Goal: Register for event/course

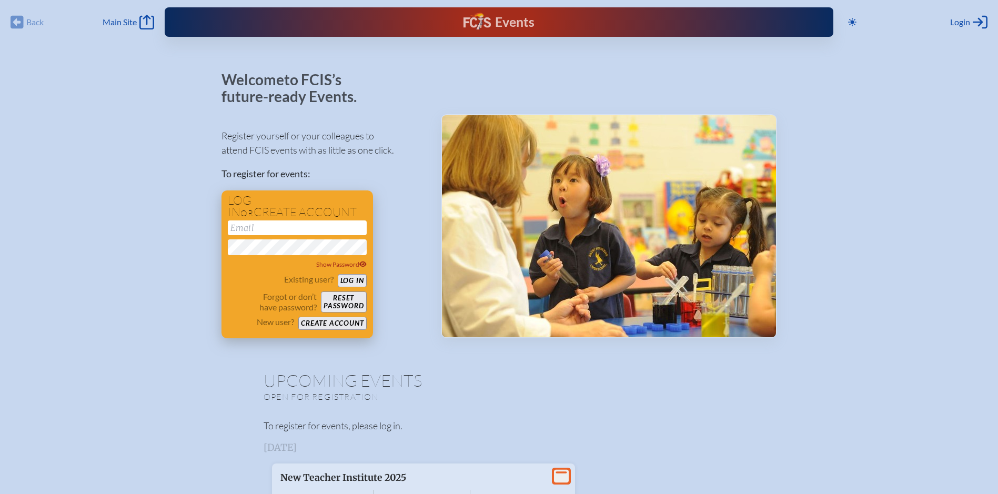
type input "[EMAIL_ADDRESS][PERSON_NAME][DOMAIN_NAME]"
click at [355, 279] on button "Log in" at bounding box center [352, 280] width 29 height 13
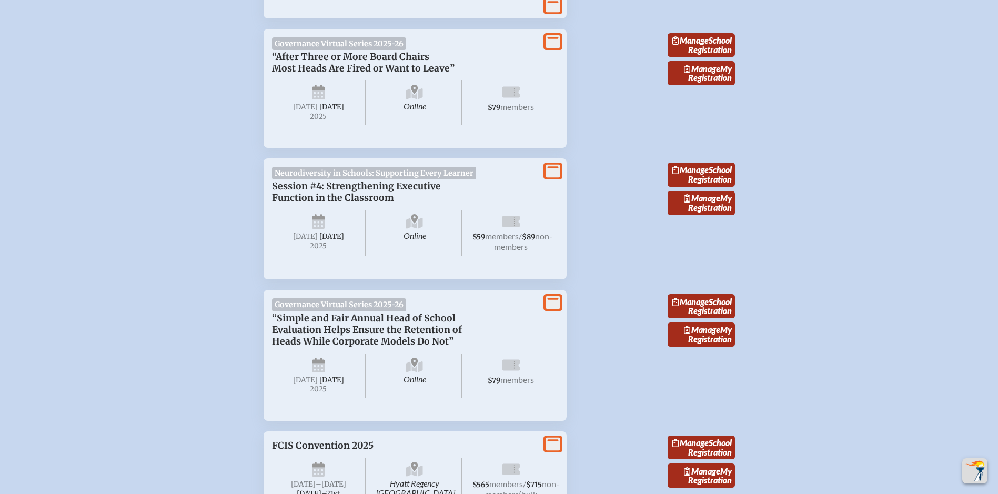
scroll to position [1906, 0]
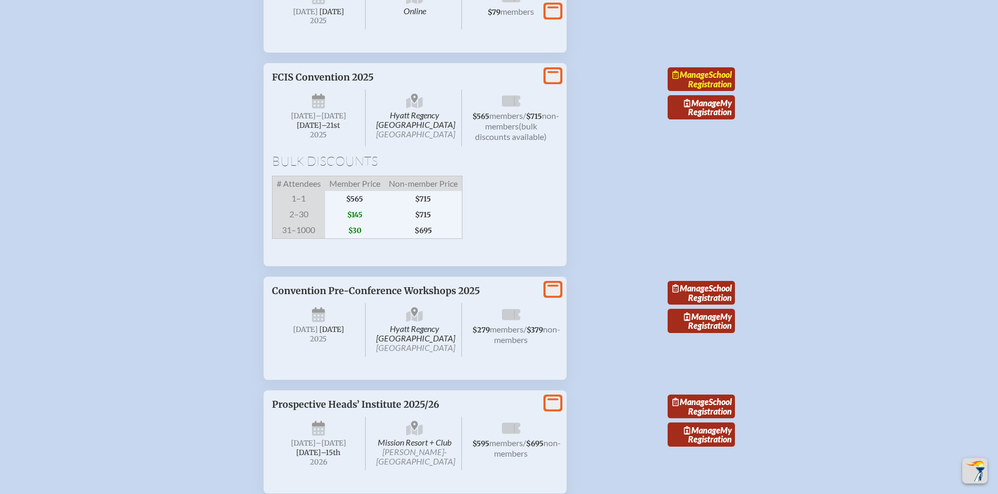
click at [694, 92] on link "Manage School Registration" at bounding box center [700, 79] width 67 height 24
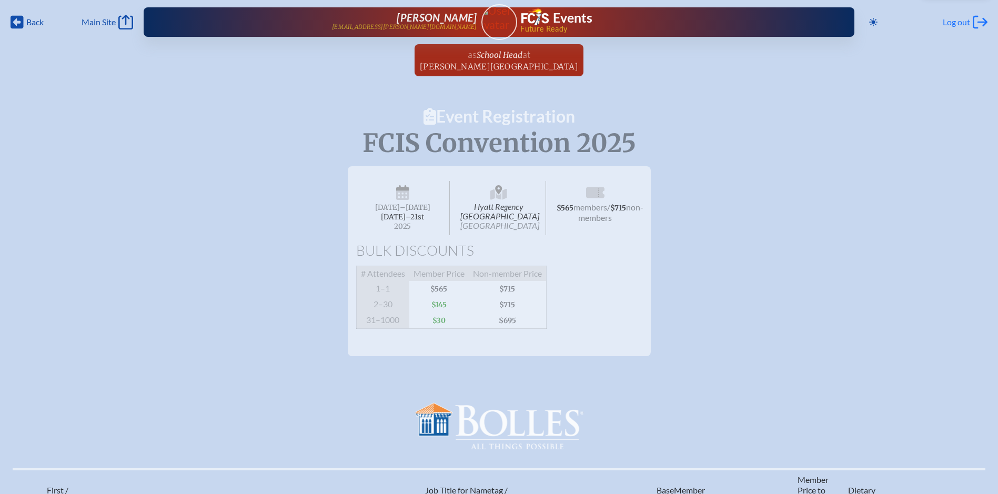
click at [962, 23] on span "Log out" at bounding box center [956, 22] width 27 height 11
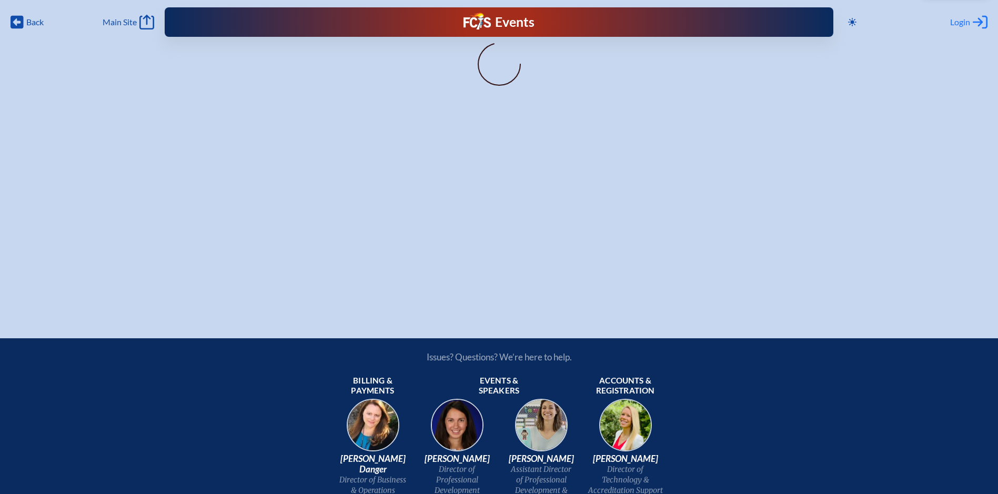
click at [957, 22] on span "Login" at bounding box center [960, 22] width 20 height 11
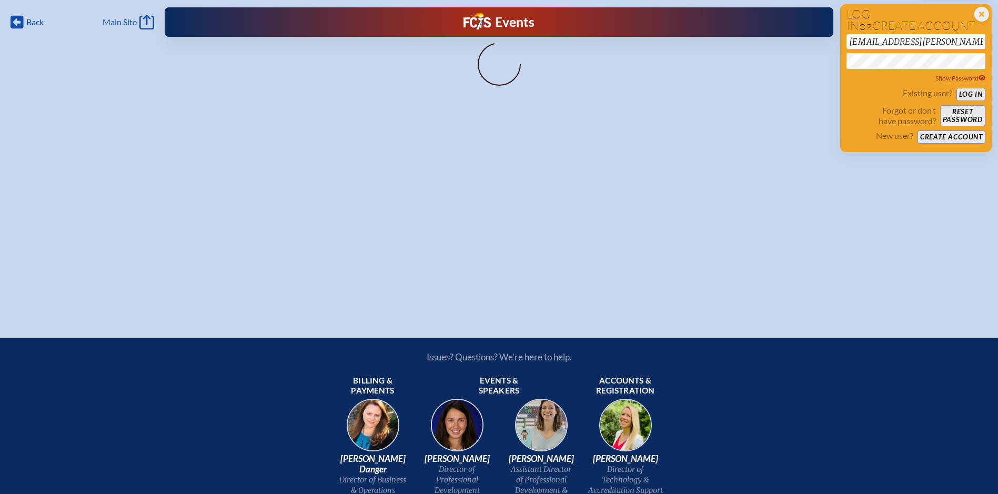
drag, startPoint x: 947, startPoint y: 42, endPoint x: 786, endPoint y: 50, distance: 161.7
click at [786, 46] on div "Back Back Main Site Main Site Toggle to Dark Mode Close Login Area Log in or cr…" at bounding box center [499, 152] width 998 height 305
click at [901, 160] on div "Back Back Main Site Main Site Toggle to Dark Mode Close Login Area Log in or cr…" at bounding box center [499, 152] width 998 height 305
click at [926, 42] on input "[EMAIL_ADDRESS][PERSON_NAME][DOMAIN_NAME]" at bounding box center [915, 41] width 139 height 15
type input "h"
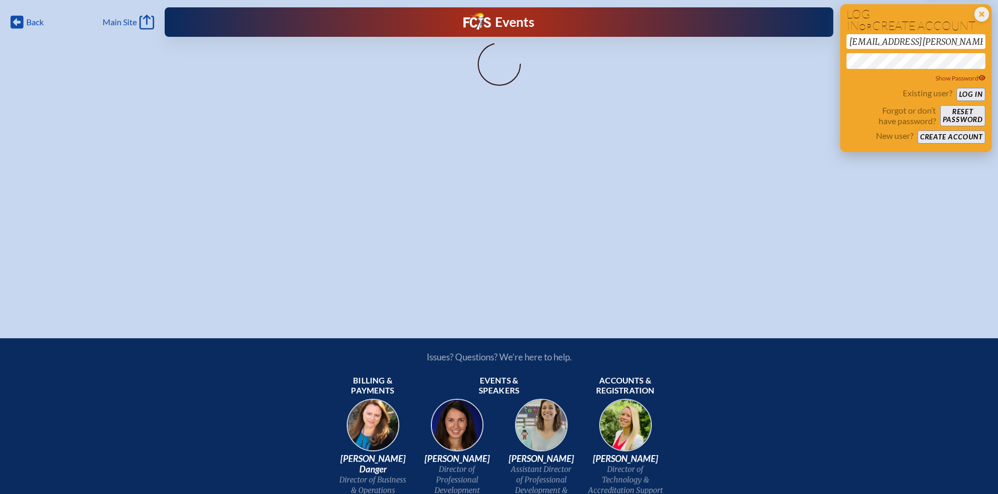
type input "waitk@bolles.org"
click at [795, 192] on div "Back Back Main Site Main Site Toggle to Dark Mode Close Login Area Log in or cr…" at bounding box center [499, 152] width 998 height 305
click at [969, 89] on button "Log in" at bounding box center [970, 94] width 29 height 13
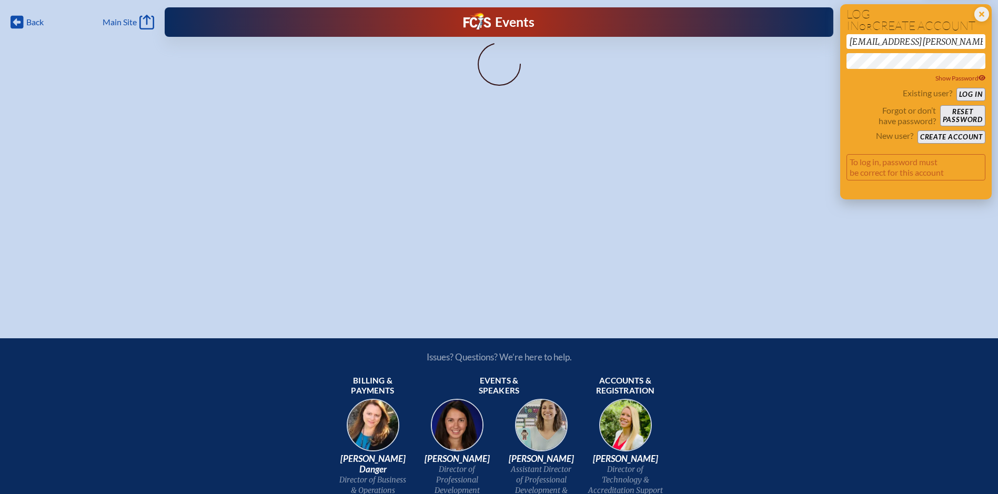
click at [971, 94] on button "Log in" at bounding box center [970, 94] width 29 height 13
click at [943, 137] on button "Create account" at bounding box center [951, 136] width 68 height 13
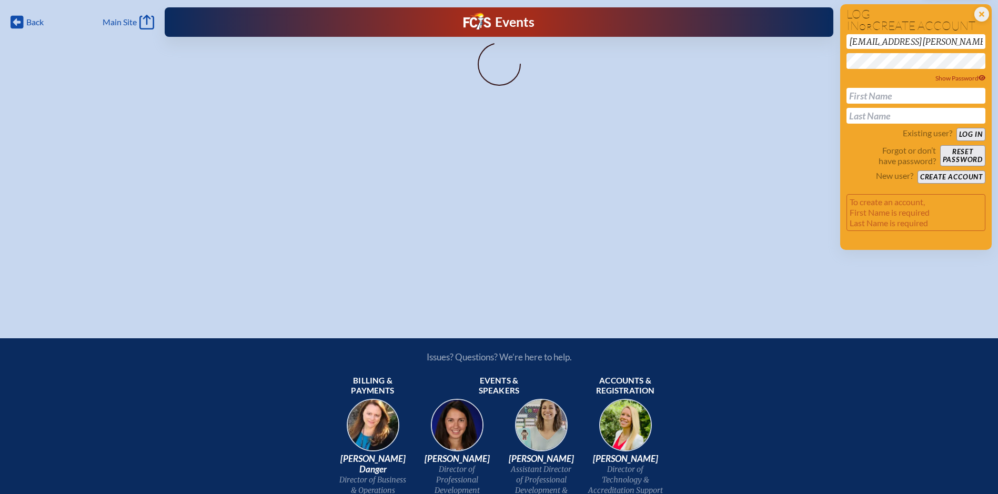
click at [807, 133] on div "Back Back Main Site Main Site Toggle to Dark Mode Close Login Area Log in or cr…" at bounding box center [499, 152] width 998 height 305
click at [973, 134] on button "Log in" at bounding box center [970, 134] width 29 height 13
click at [944, 177] on button "Create account" at bounding box center [951, 176] width 68 height 13
click at [118, 23] on span "Main Site" at bounding box center [120, 22] width 34 height 11
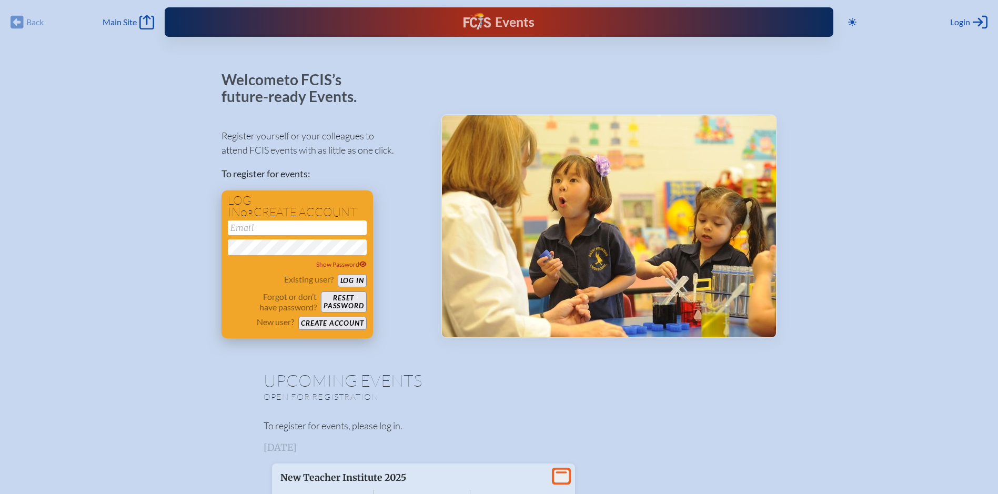
type input "[EMAIL_ADDRESS][PERSON_NAME][DOMAIN_NAME]"
click at [323, 325] on button "Create account" at bounding box center [332, 323] width 68 height 13
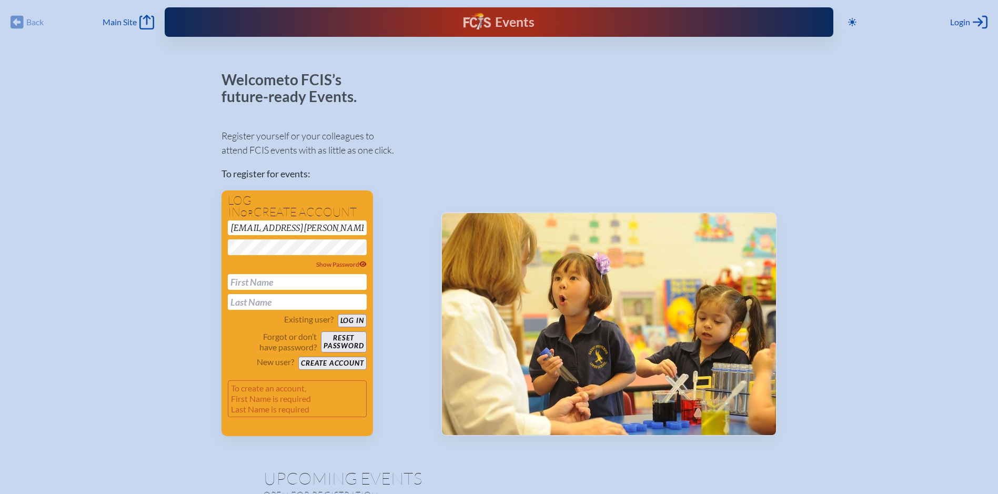
drag, startPoint x: 319, startPoint y: 230, endPoint x: 190, endPoint y: 231, distance: 128.9
type input "waitk@bolles.org"
click at [245, 278] on input "text" at bounding box center [297, 282] width 139 height 16
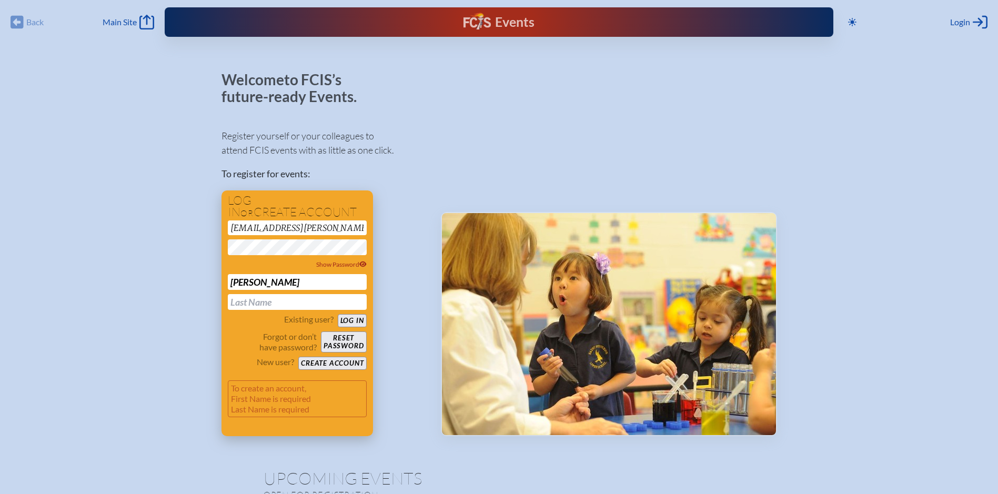
type input "[PERSON_NAME]"
type input "Wait"
click at [344, 364] on button "Create account" at bounding box center [332, 363] width 68 height 13
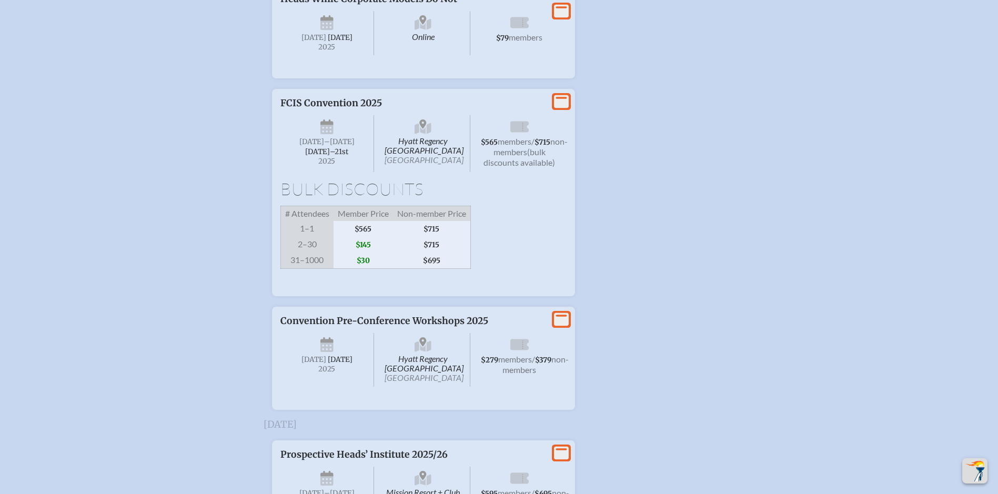
scroll to position [1946, 0]
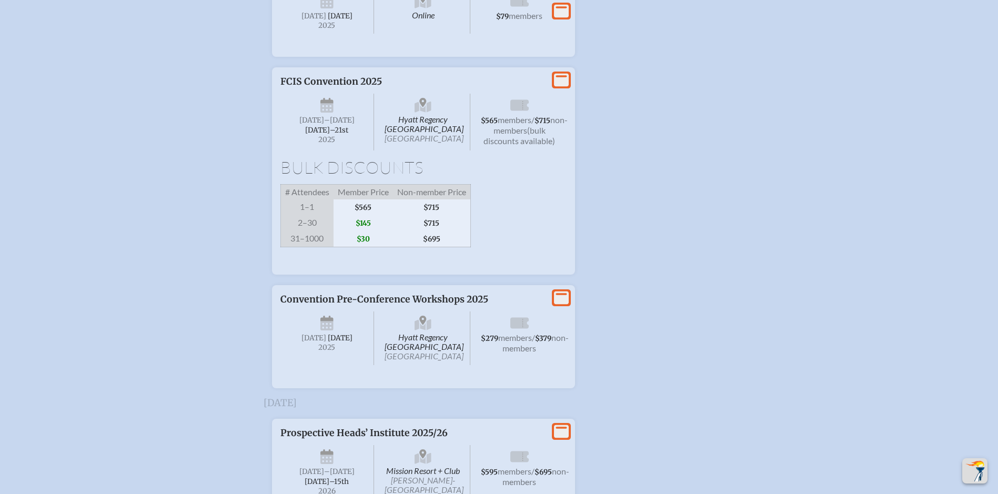
click at [414, 150] on span "Hyatt Regency Jacksonville Riverfront Jacksonville" at bounding box center [423, 122] width 94 height 57
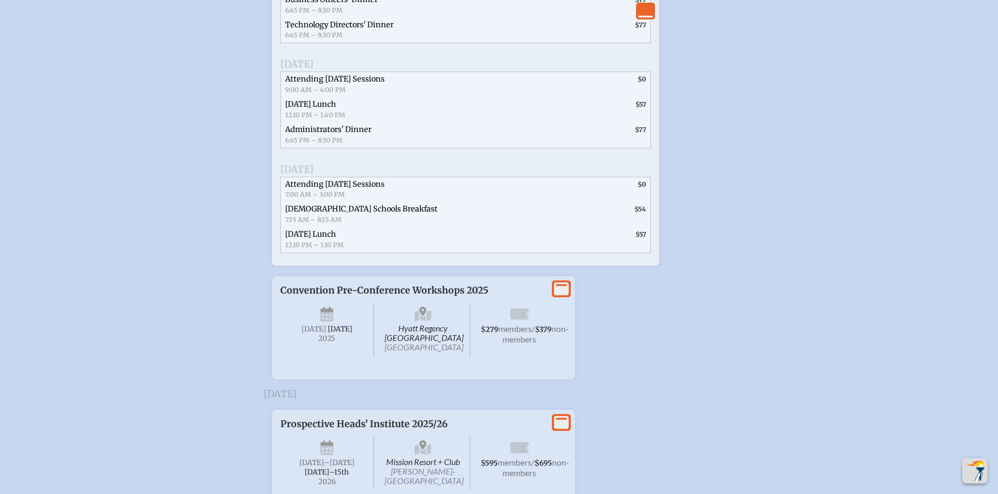
scroll to position [2472, 0]
click at [641, 13] on icon "View Less" at bounding box center [645, 11] width 15 height 15
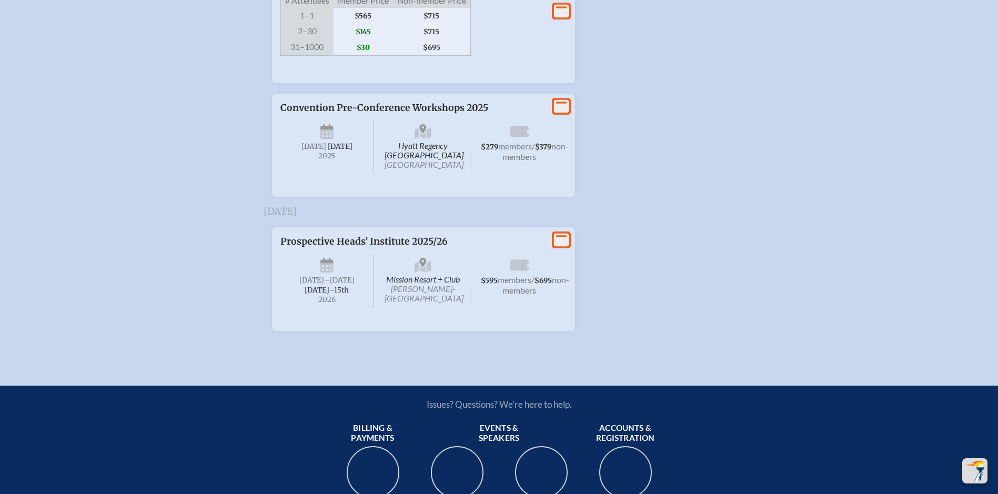
scroll to position [2080, 0]
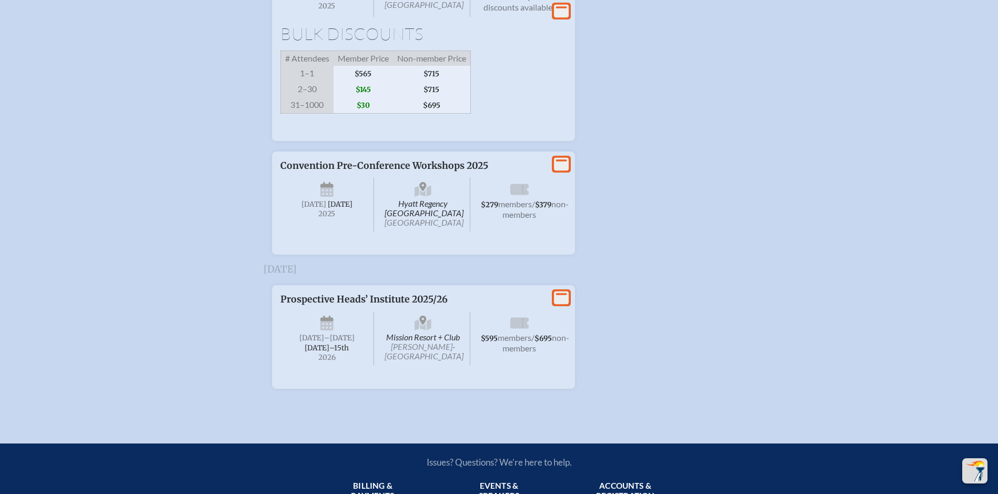
click at [559, 18] on icon at bounding box center [561, 11] width 15 height 13
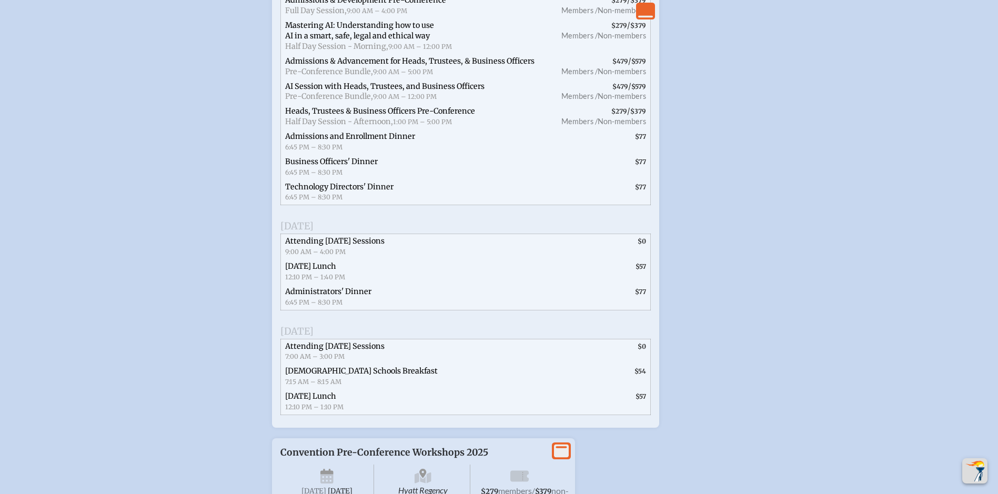
scroll to position [2290, 0]
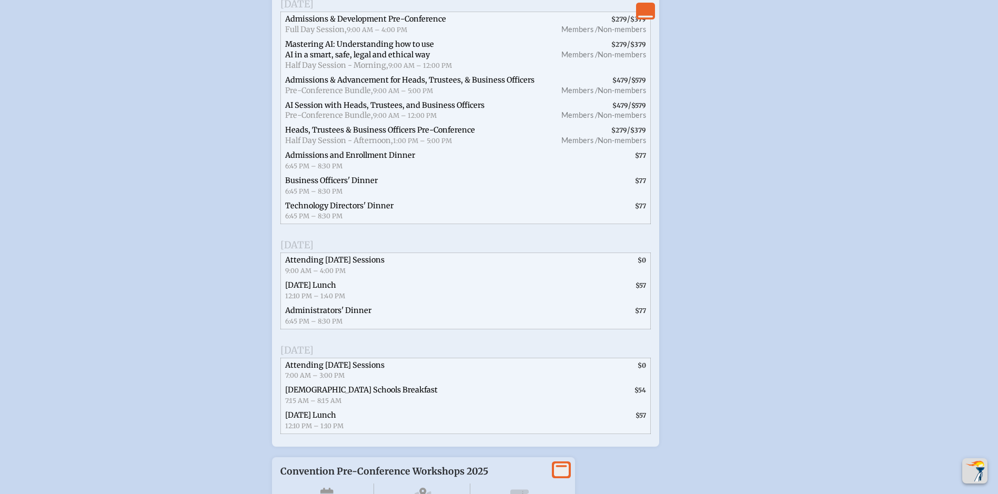
click at [316, 24] on span "Admissions & Development Pre-Conference" at bounding box center [365, 18] width 161 height 9
click at [337, 34] on span "Full Day Session," at bounding box center [316, 29] width 62 height 9
click at [339, 59] on span "Mastering AI: Understanding how to use AI in a smart, safe, legal and ethical w…" at bounding box center [359, 49] width 149 height 20
click at [339, 70] on span "Half Day Session - Morning," at bounding box center [336, 64] width 103 height 9
click at [342, 98] on span "Admissions & Advancement for Heads, Trustees, & Business Officers Pre-Conferenc…" at bounding box center [414, 85] width 269 height 25
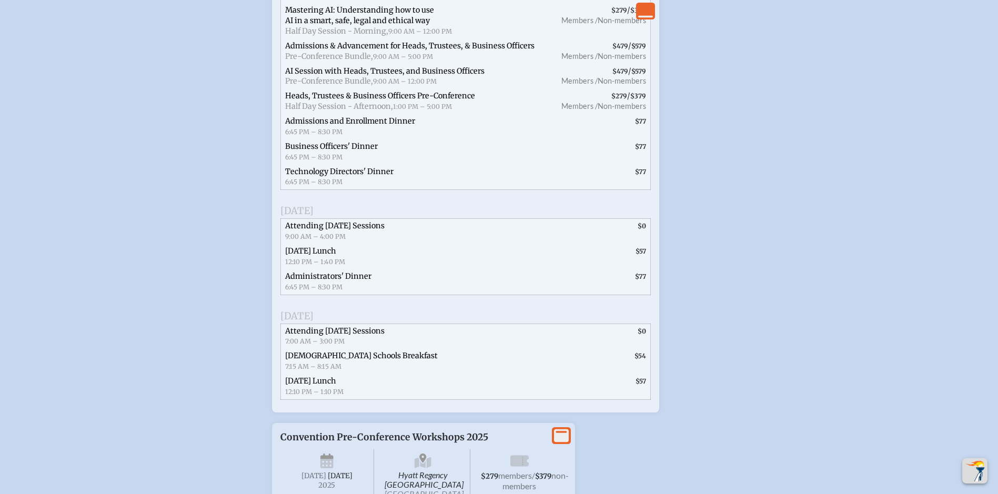
scroll to position [2343, 0]
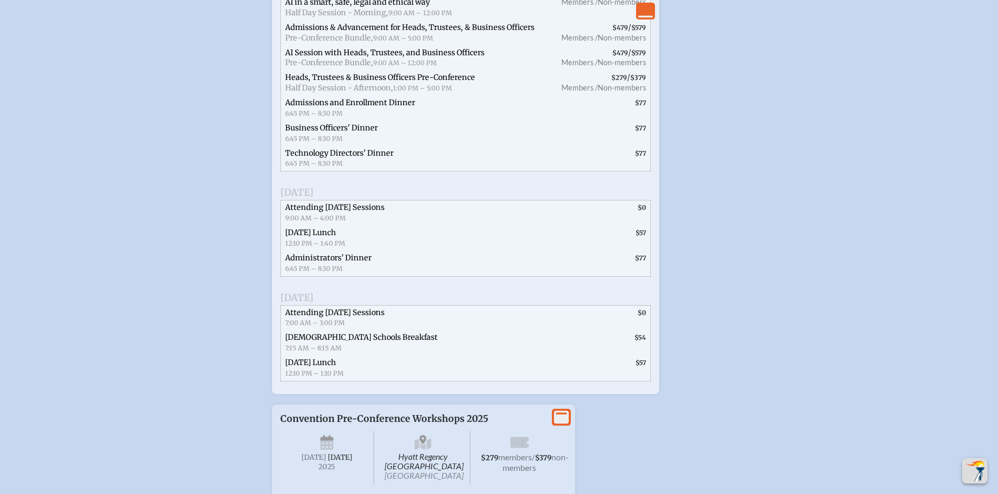
click at [336, 158] on span "Technology Directors' Dinner" at bounding box center [339, 152] width 108 height 9
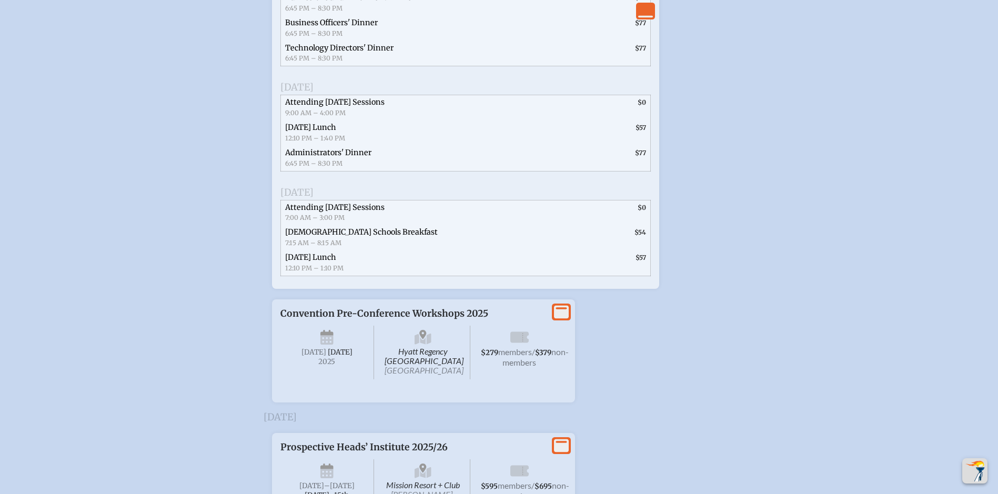
scroll to position [2658, 0]
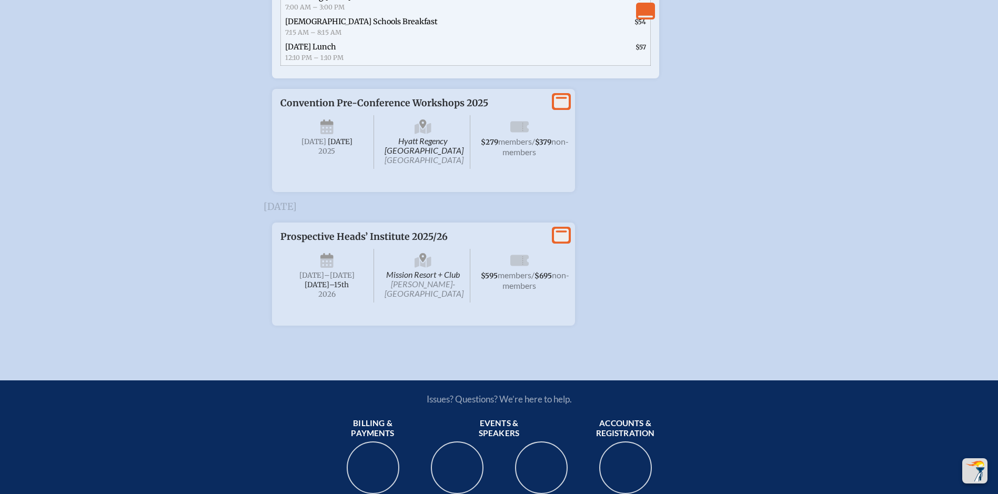
click at [556, 108] on icon at bounding box center [561, 101] width 15 height 13
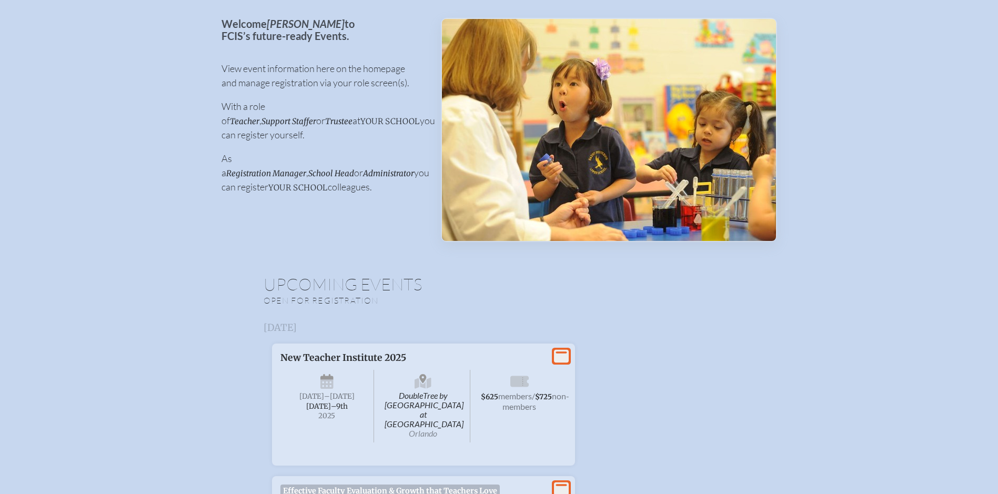
scroll to position [0, 0]
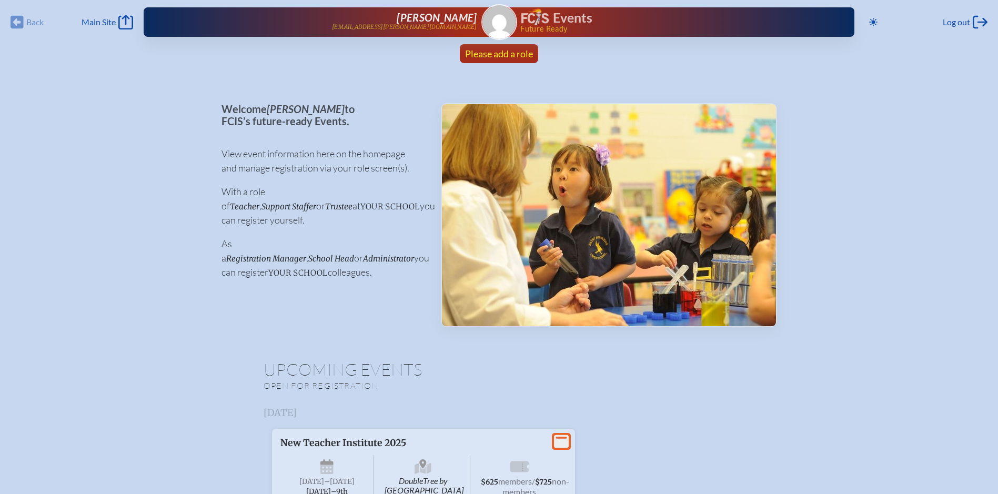
click at [487, 55] on span "Please add a role" at bounding box center [499, 54] width 68 height 12
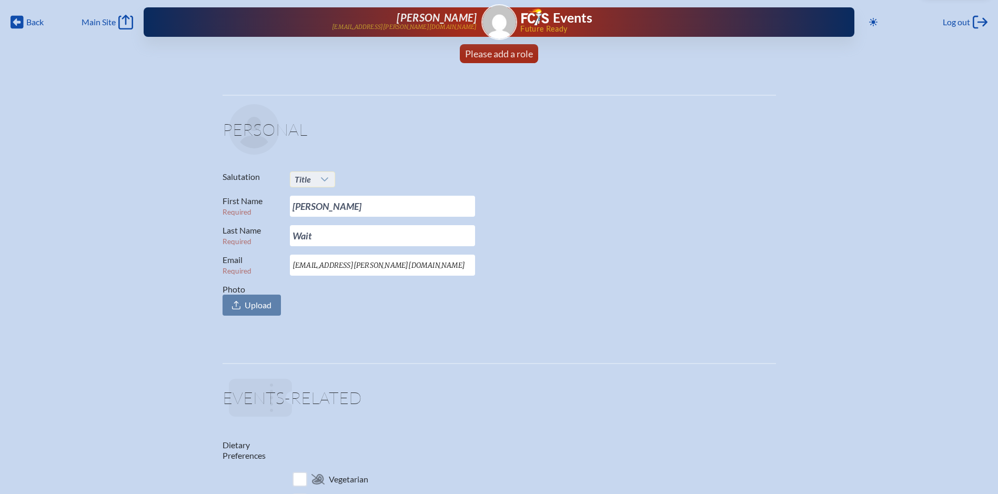
click at [319, 180] on div at bounding box center [325, 179] width 20 height 15
click at [316, 215] on li "Mrs." at bounding box center [312, 213] width 45 height 15
click at [258, 306] on span "Upload" at bounding box center [258, 305] width 27 height 11
click at [0, 0] on input "Photo Upload" at bounding box center [0, 0] width 0 height 0
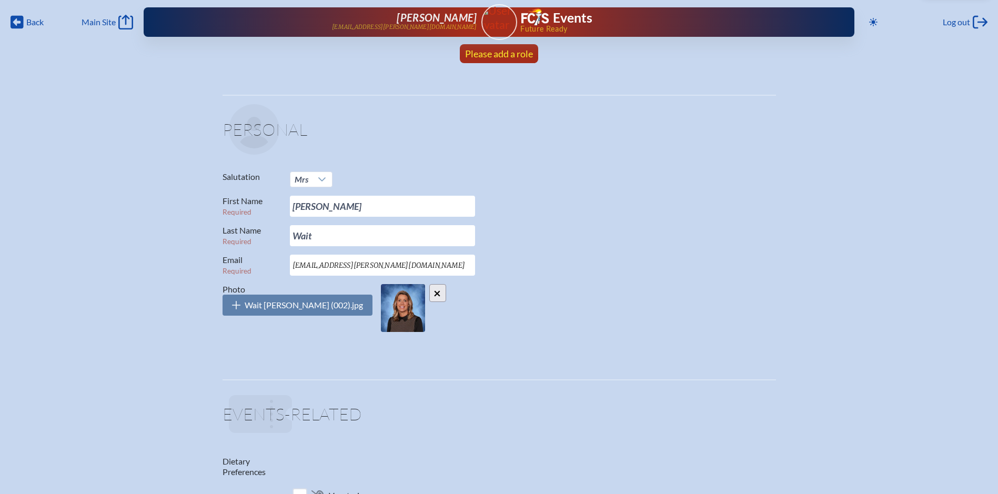
click at [495, 54] on span "Please add a role" at bounding box center [499, 54] width 68 height 12
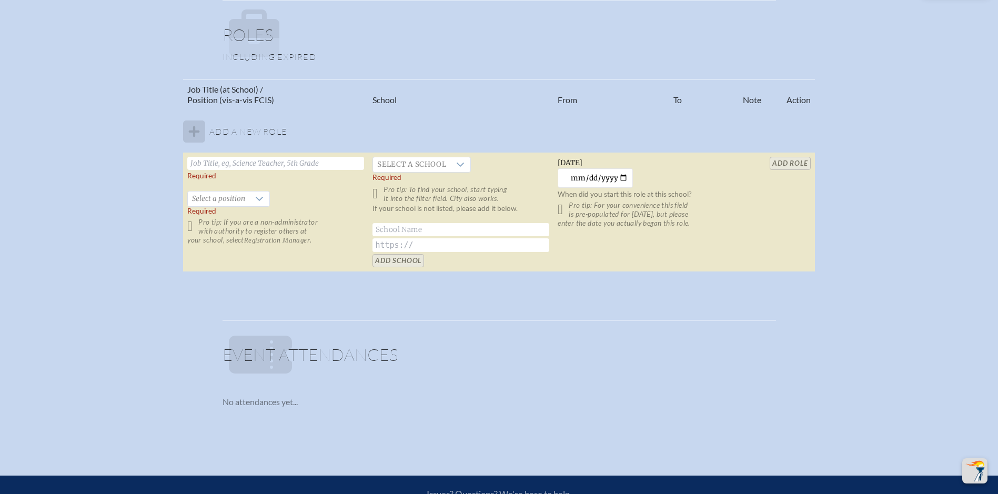
click at [236, 165] on input "text" at bounding box center [275, 163] width 177 height 13
type input "Executive Assistant to the President/Head of School"
click at [398, 161] on span "Select a school" at bounding box center [411, 164] width 77 height 15
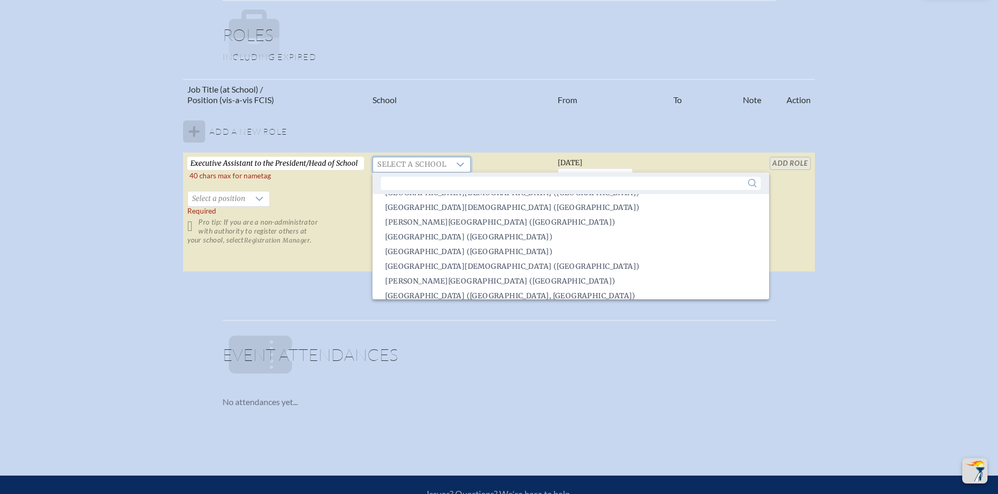
scroll to position [316, 0]
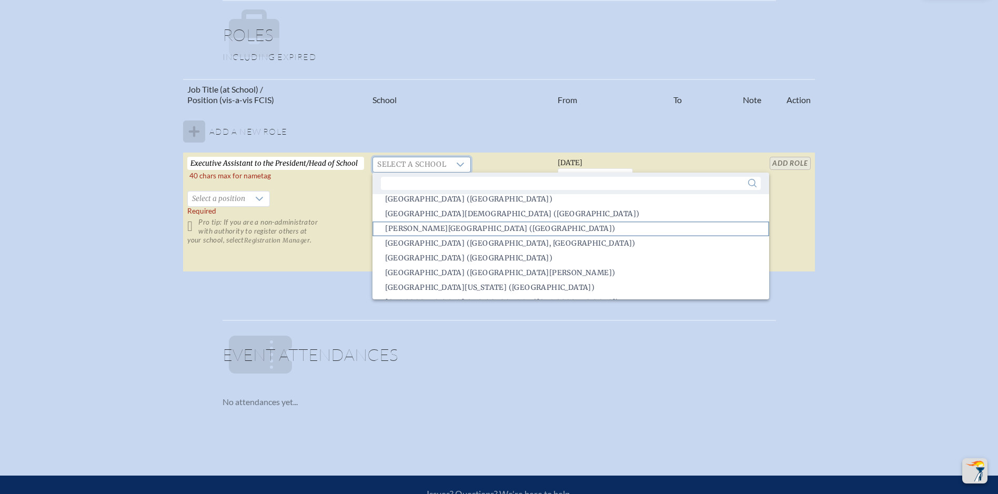
click at [467, 225] on span "Bolles School (Jacksonville)" at bounding box center [500, 229] width 230 height 11
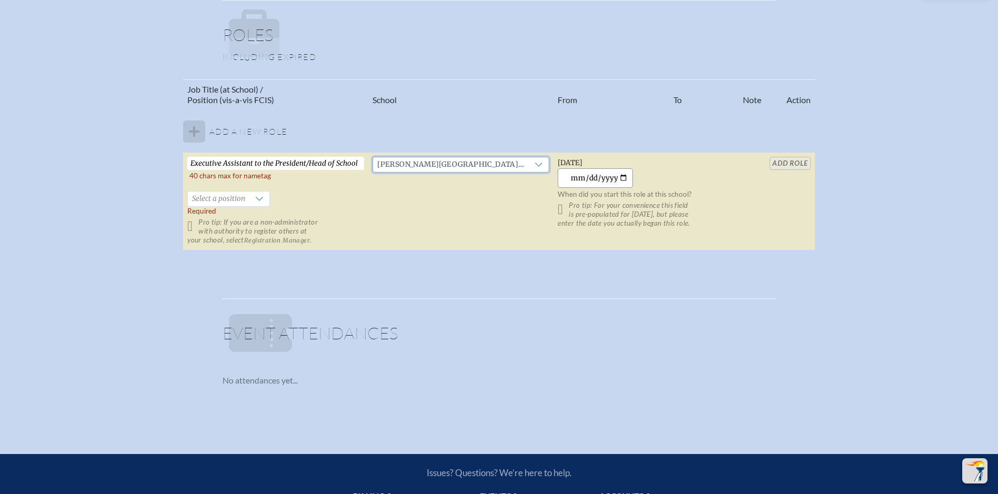
click at [603, 179] on input "2025-08-24" at bounding box center [595, 177] width 75 height 19
type input "2009-09-01"
click at [263, 197] on icon at bounding box center [259, 199] width 7 height 4
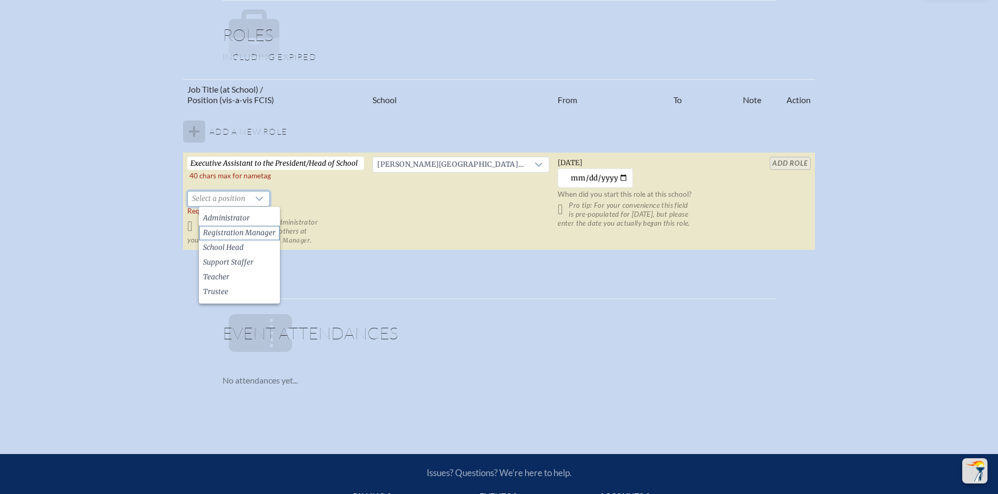
click at [237, 233] on span "Registration Manager" at bounding box center [239, 233] width 73 height 11
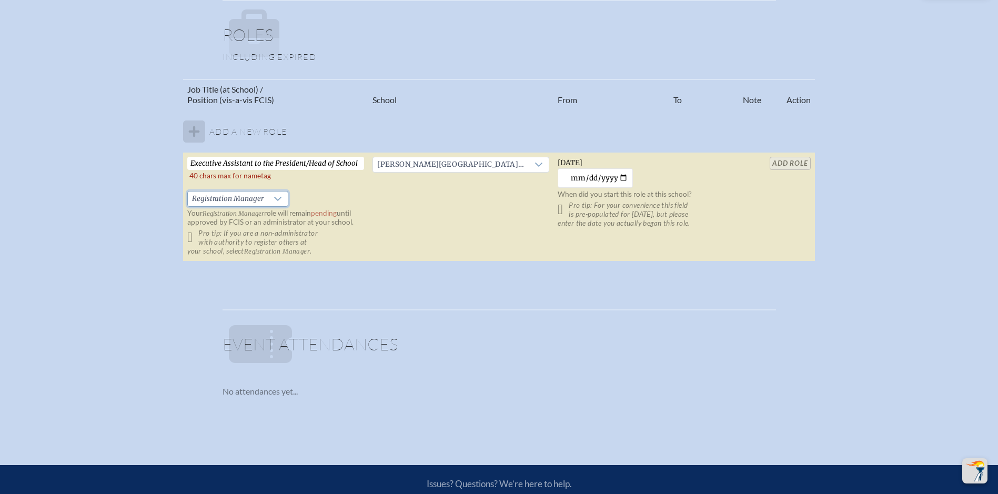
click at [263, 160] on input "Executive Assistant to the President/Head of School" at bounding box center [275, 163] width 177 height 13
click at [359, 163] on input "Executive Assistant to the President/Head of School" at bounding box center [275, 163] width 177 height 13
type input "Executive Assistant to the President"
click at [769, 161] on input "add Role" at bounding box center [789, 163] width 40 height 13
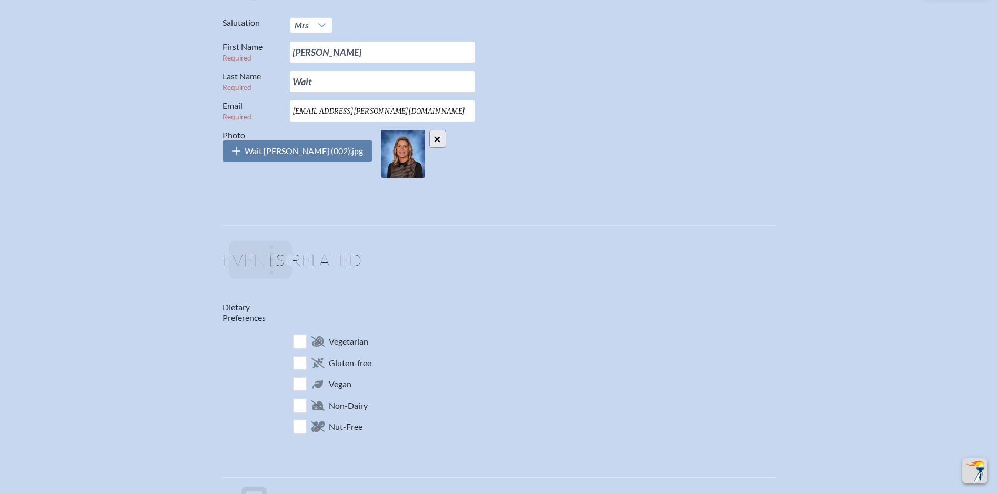
scroll to position [0, 8]
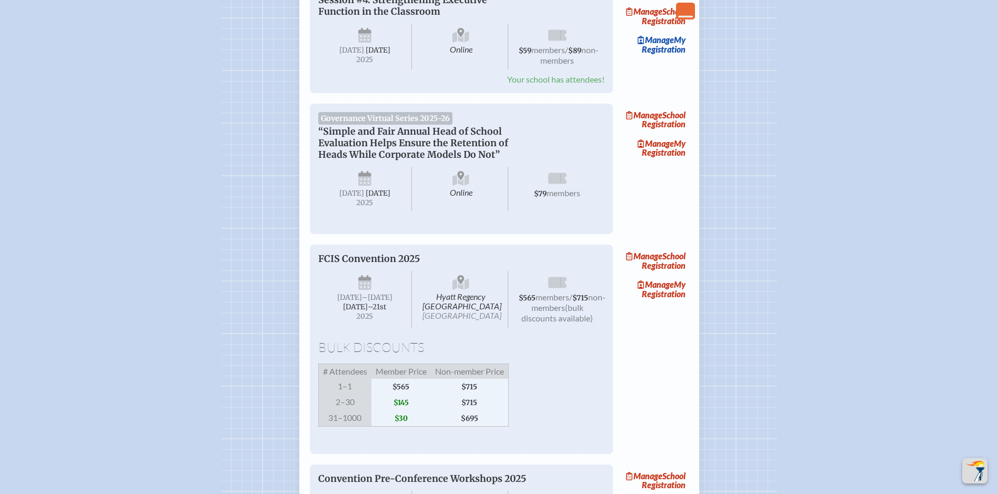
scroll to position [1630, 0]
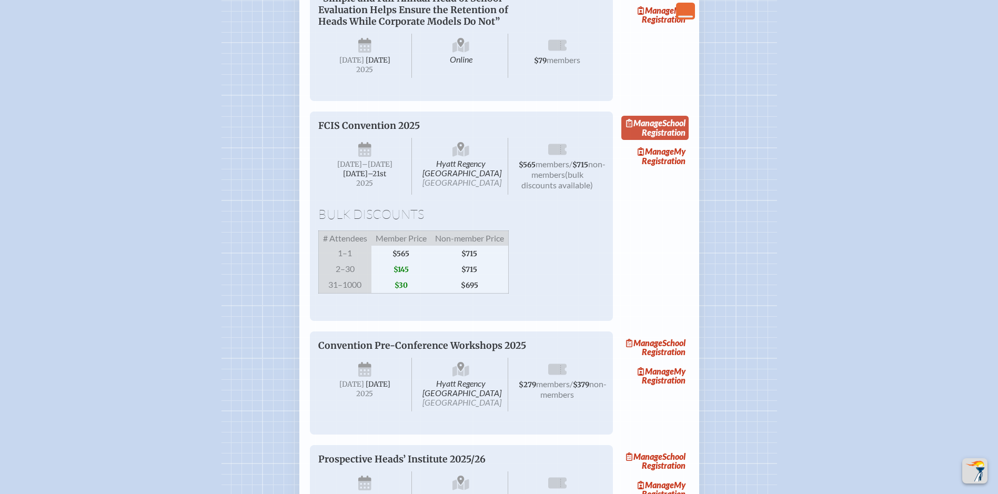
click at [674, 140] on link "Manage School Registration" at bounding box center [654, 128] width 67 height 24
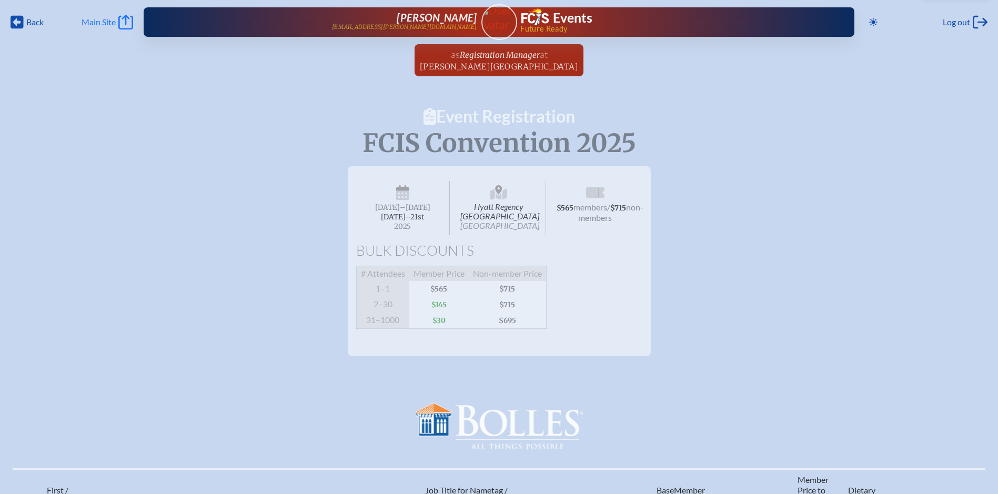
click at [96, 25] on span "Main Site" at bounding box center [99, 22] width 34 height 11
